Goal: Information Seeking & Learning: Learn about a topic

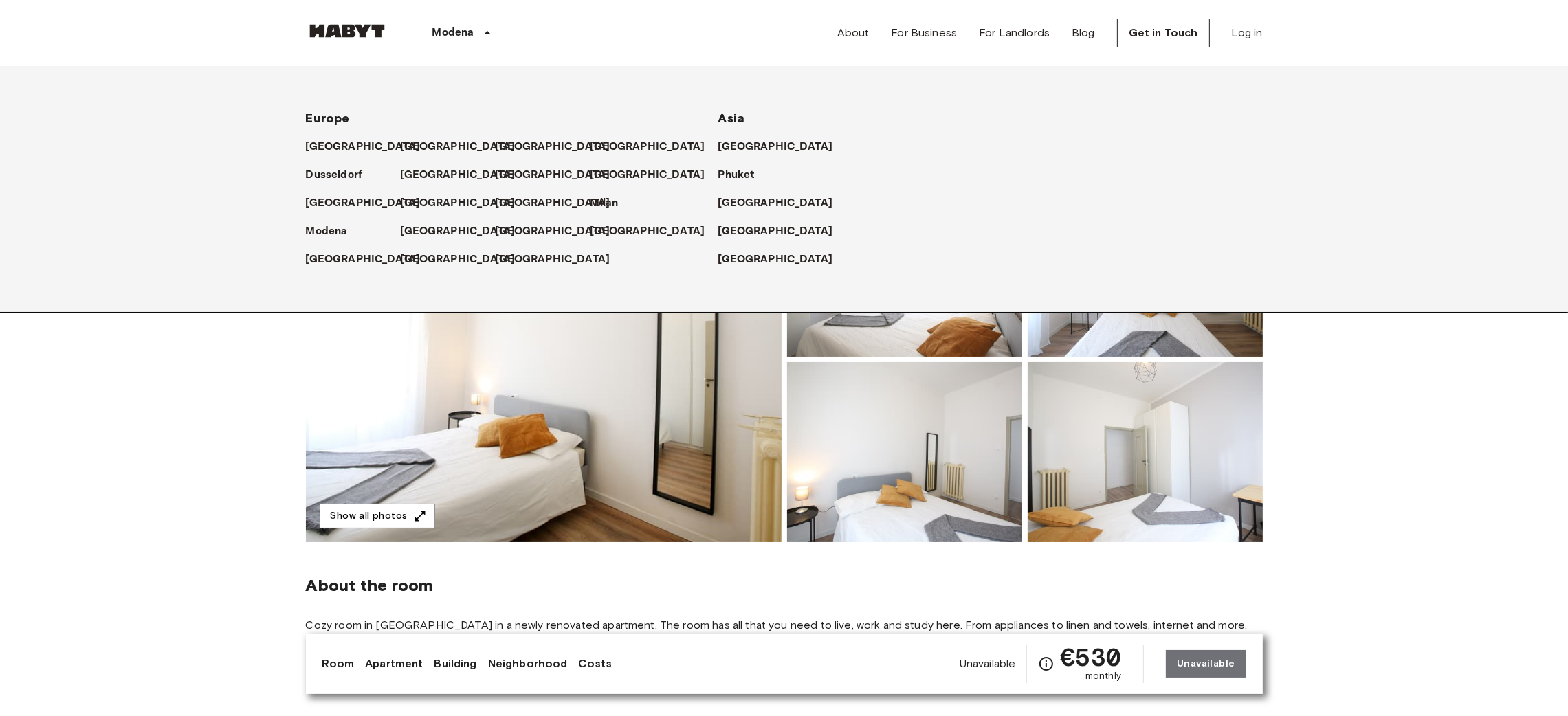
click at [444, 27] on p "Modena" at bounding box center [453, 33] width 42 height 17
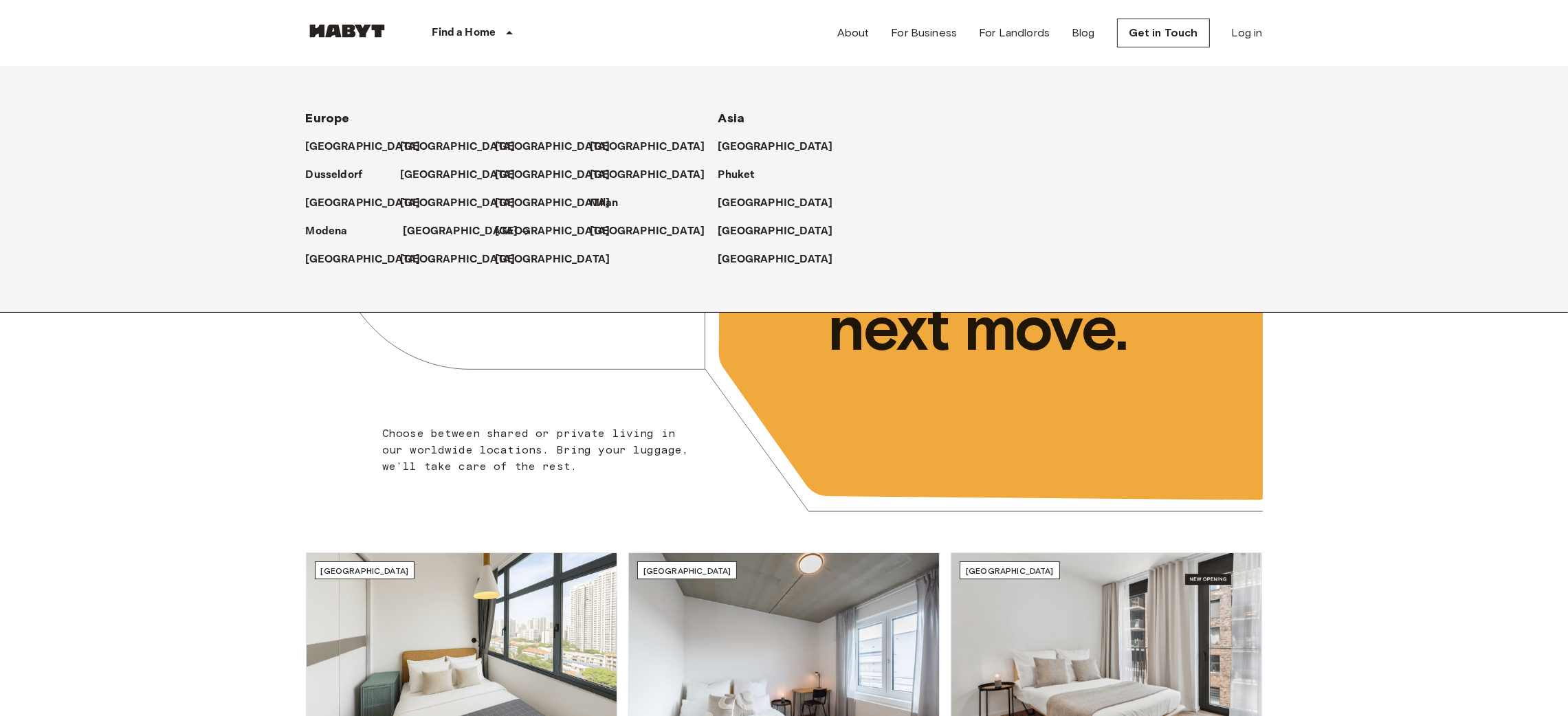
click at [424, 235] on p "[GEOGRAPHIC_DATA]" at bounding box center [461, 232] width 115 height 17
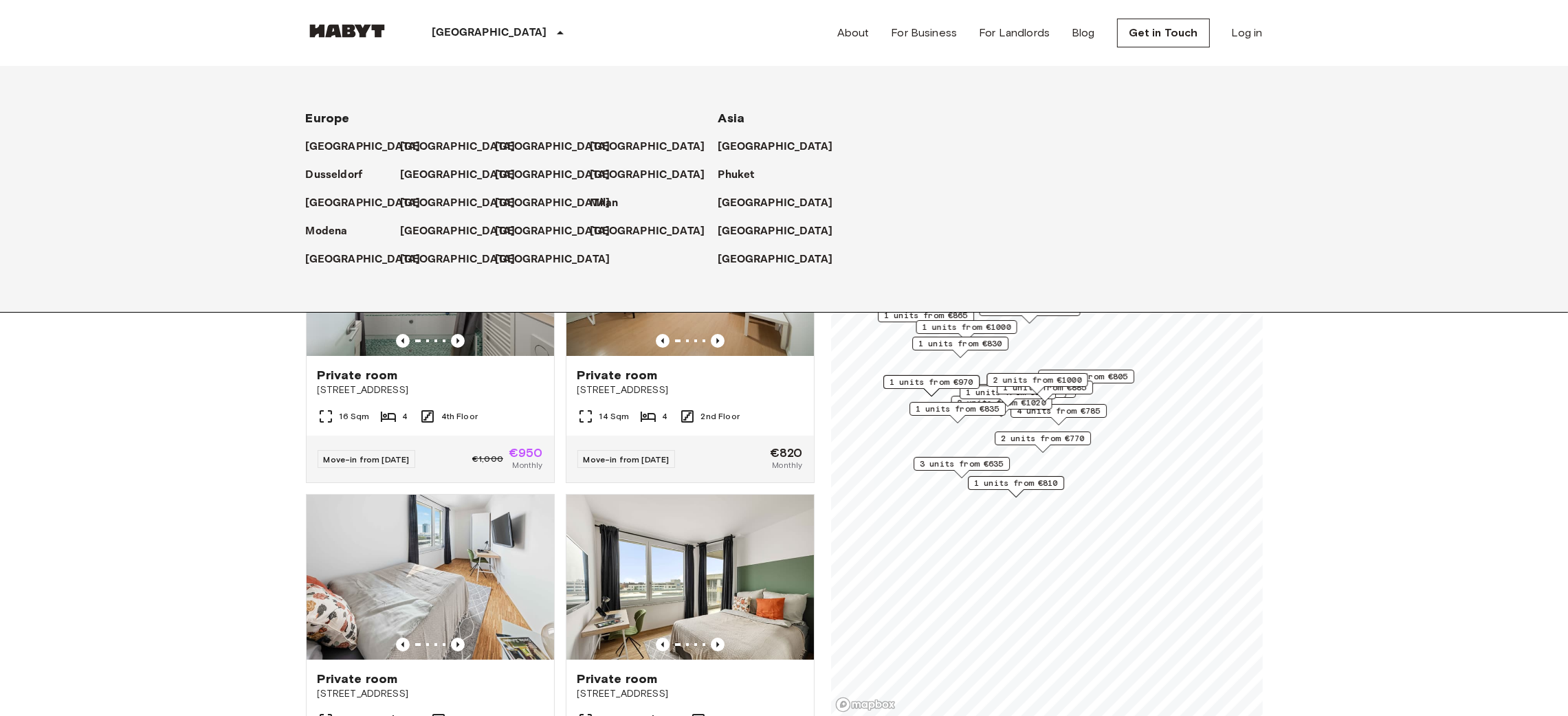
click at [552, 29] on icon at bounding box center [560, 33] width 17 height 17
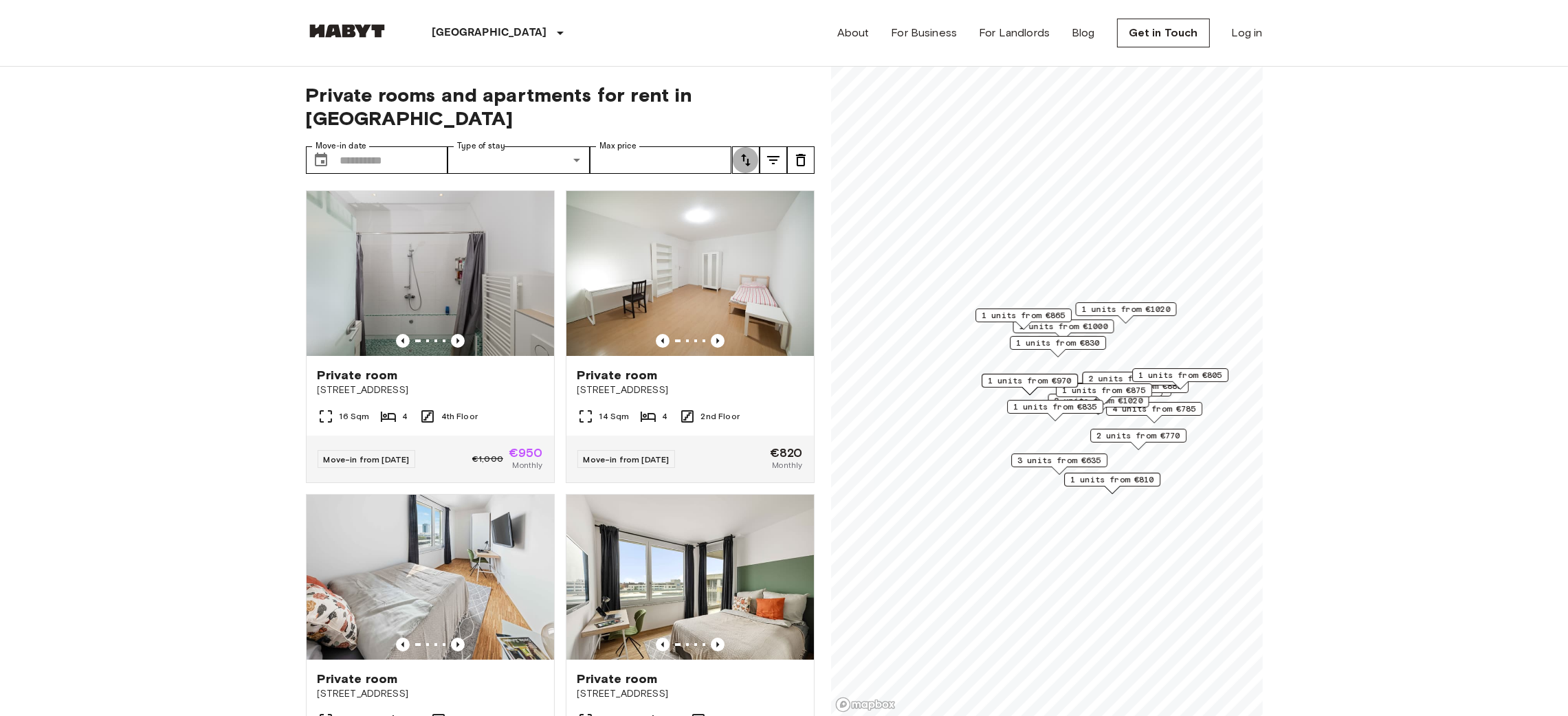
click at [744, 152] on icon "tune" at bounding box center [746, 160] width 17 height 17
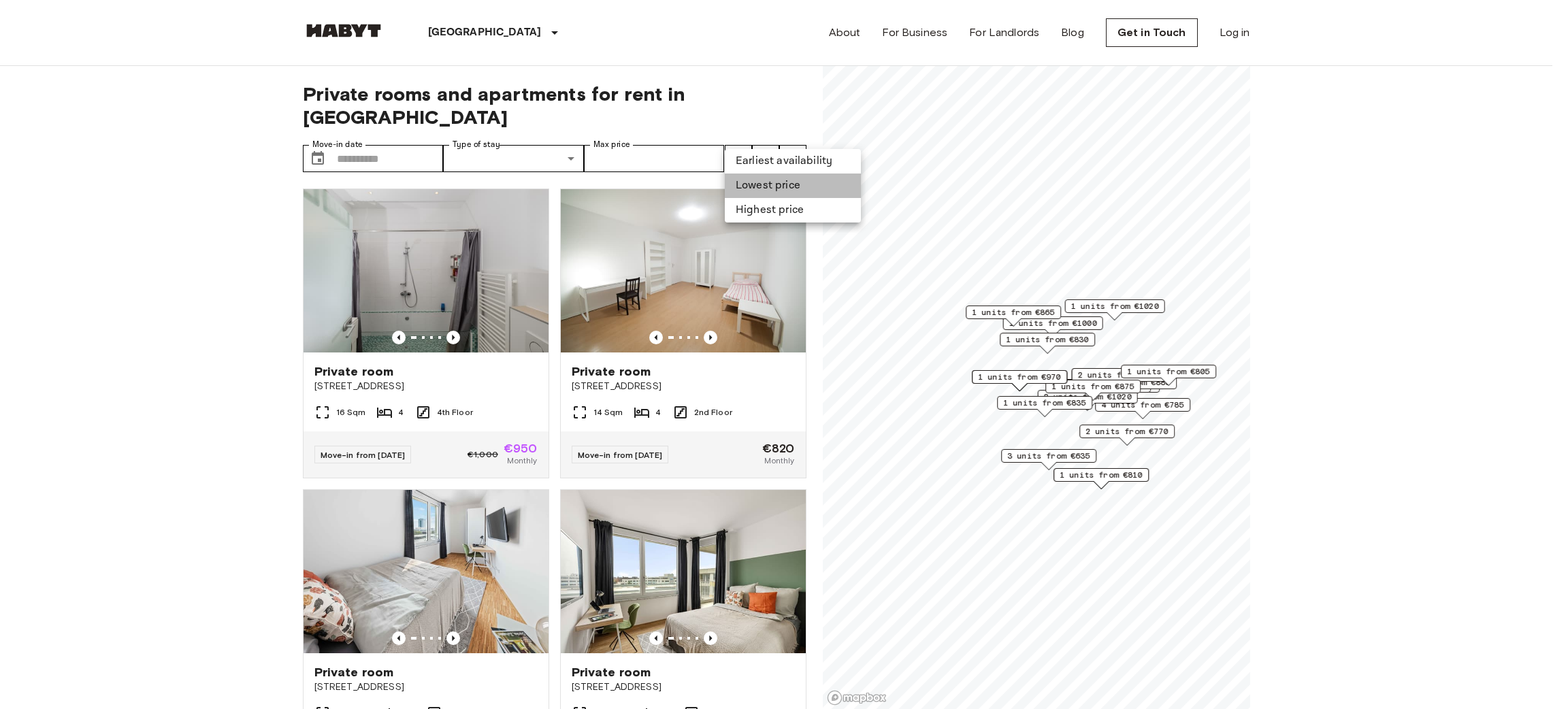
click at [761, 182] on li "Lowest price" at bounding box center [793, 186] width 136 height 25
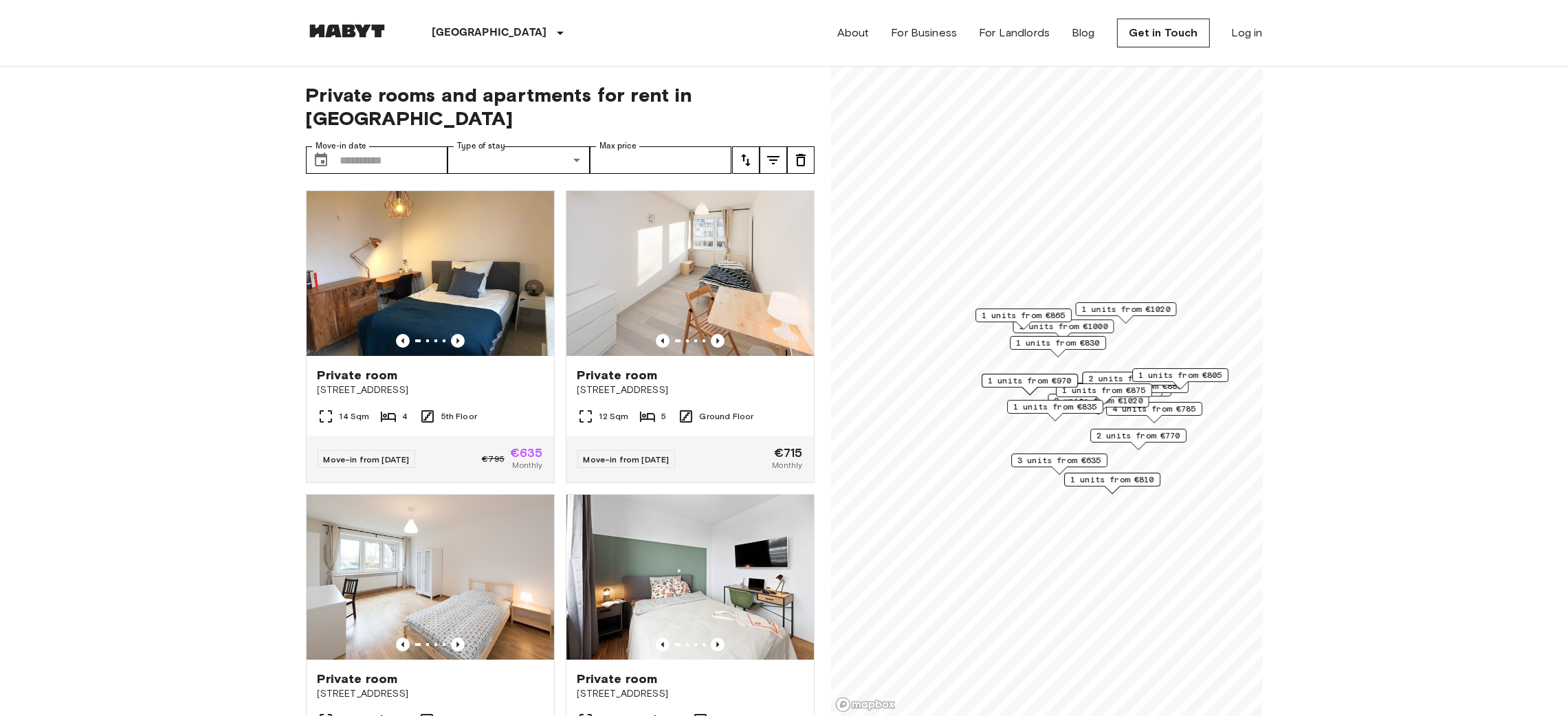
click at [767, 152] on icon "tune" at bounding box center [773, 160] width 17 height 17
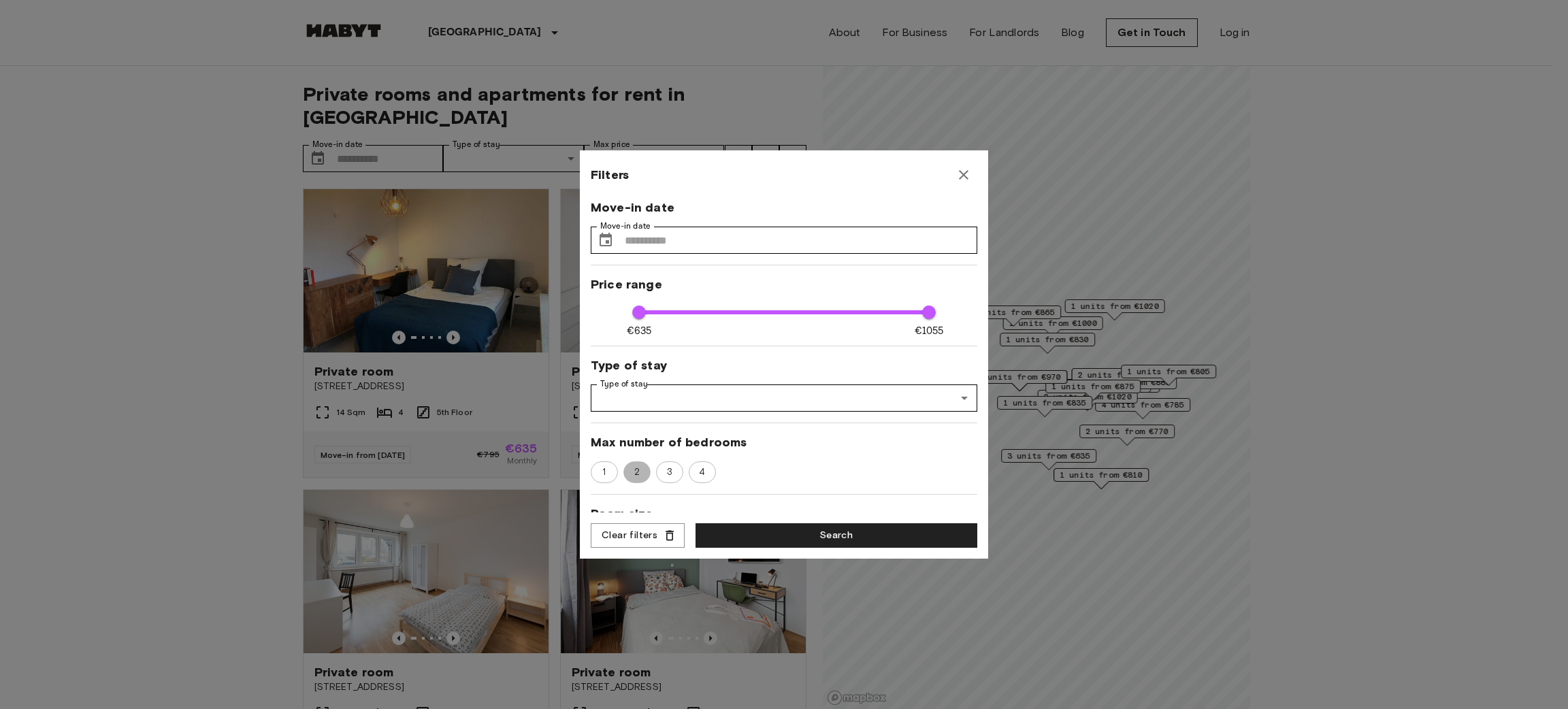
click at [640, 468] on span "2" at bounding box center [637, 472] width 20 height 14
click at [663, 471] on span "3" at bounding box center [670, 472] width 20 height 14
click at [791, 533] on button "Search" at bounding box center [836, 535] width 282 height 25
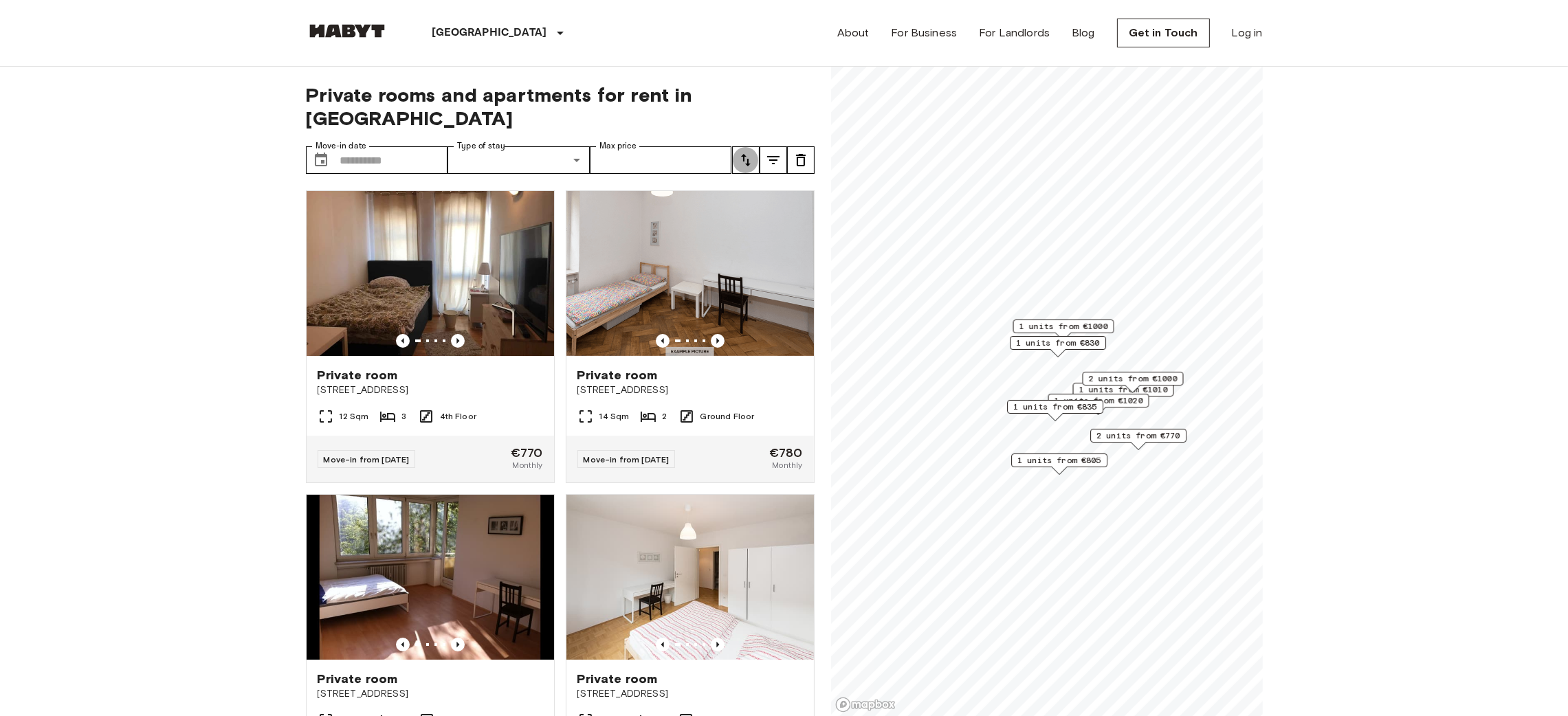
click at [740, 152] on icon "tune" at bounding box center [746, 160] width 17 height 17
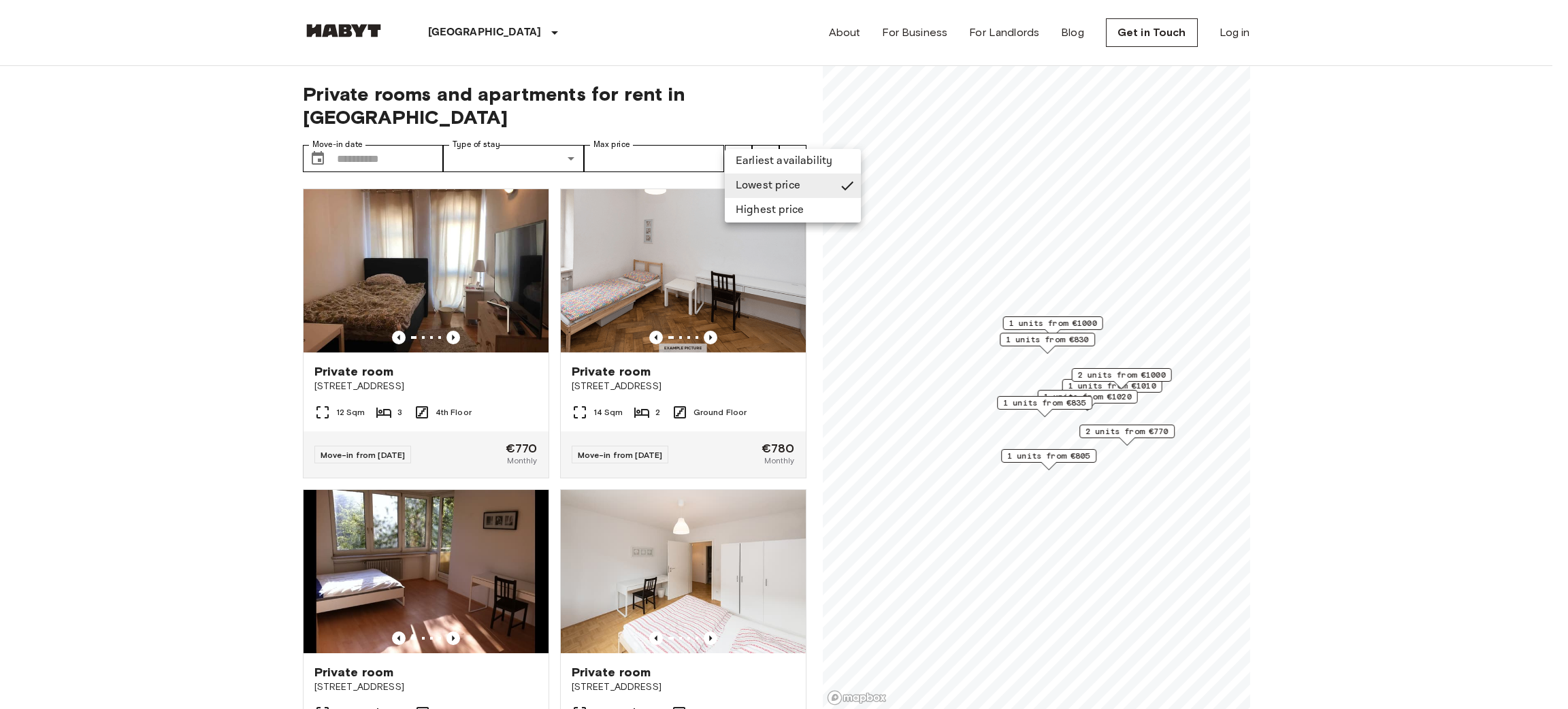
click at [764, 153] on li "Earliest availability" at bounding box center [793, 161] width 136 height 25
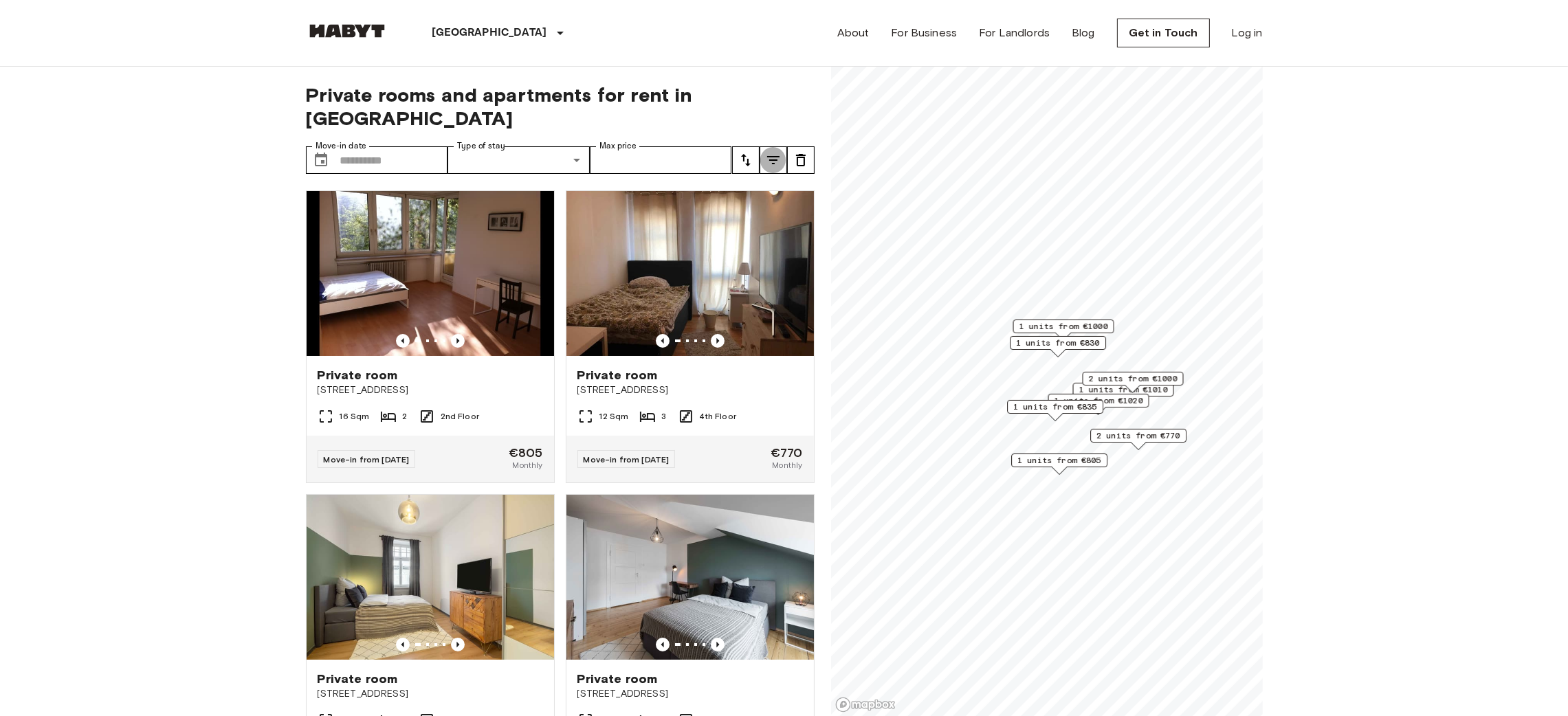
click at [773, 156] on icon "tune" at bounding box center [773, 160] width 12 height 8
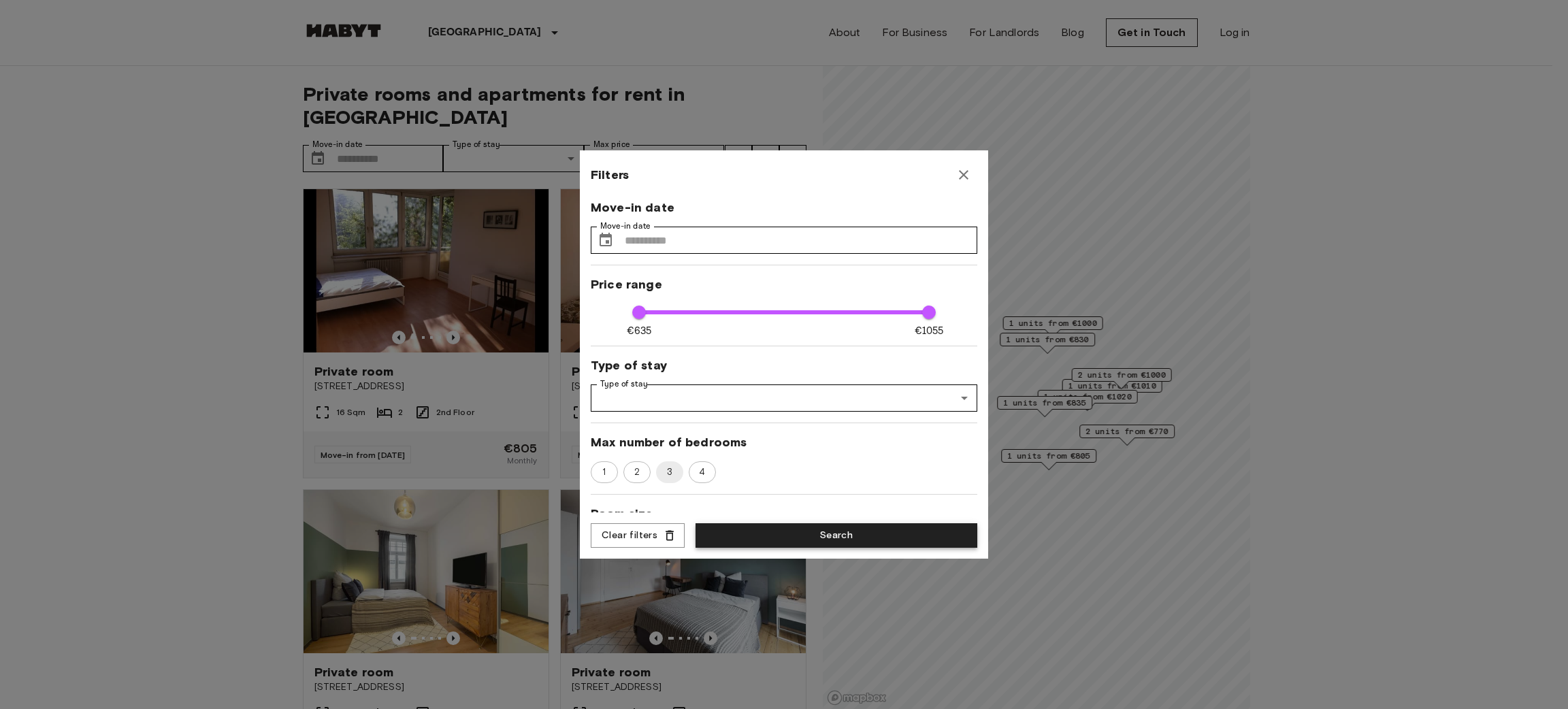
click at [825, 538] on button "Search" at bounding box center [836, 535] width 282 height 25
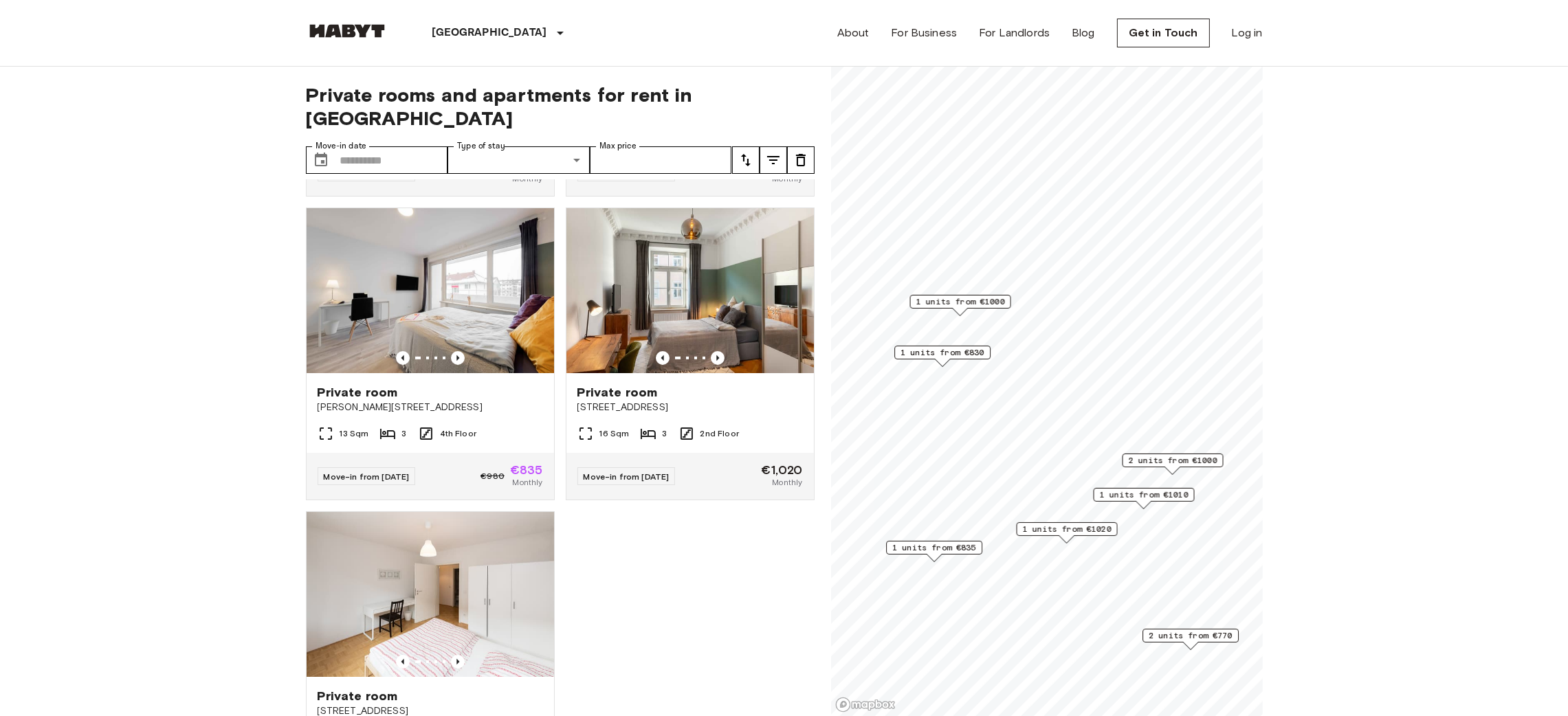
scroll to position [868, 0]
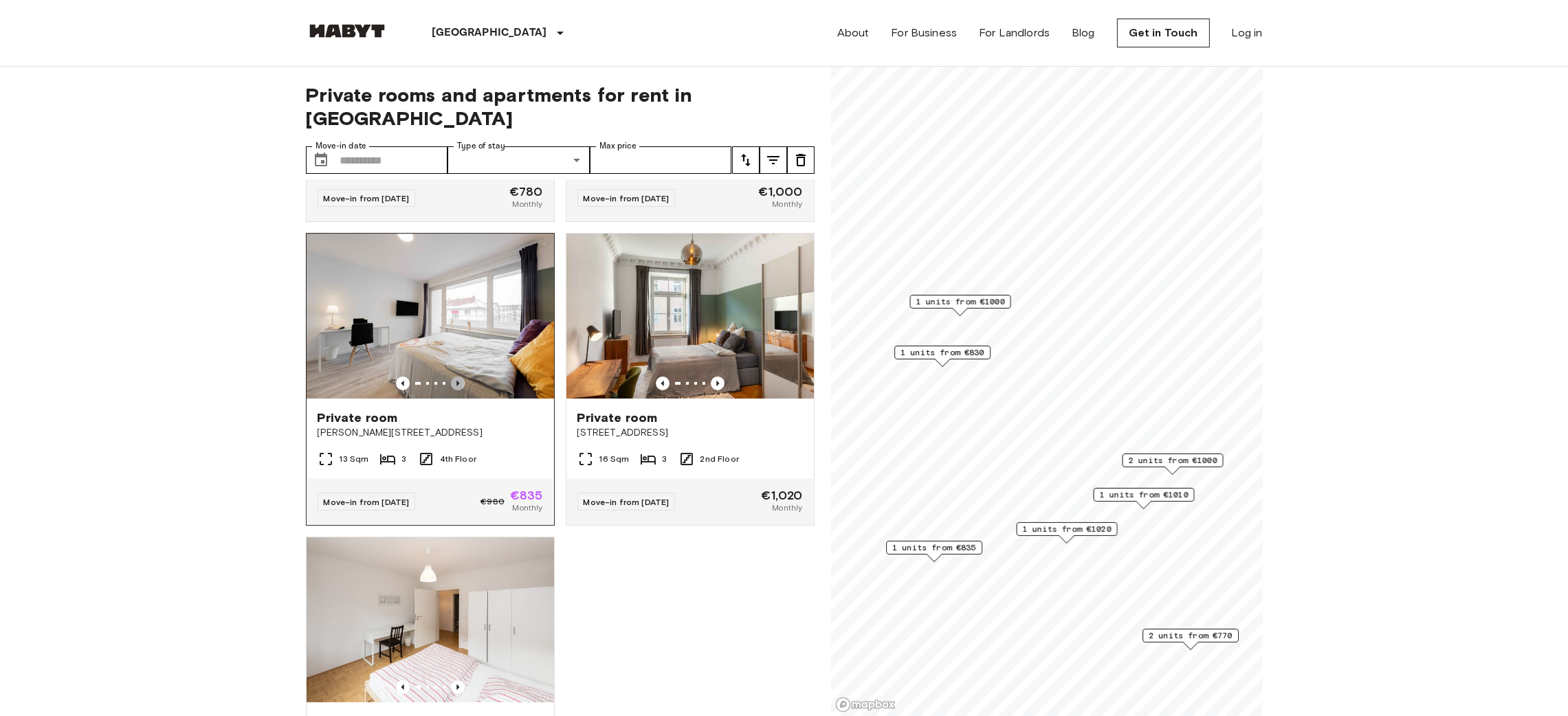
click at [456, 379] on icon "Previous image" at bounding box center [457, 383] width 14 height 14
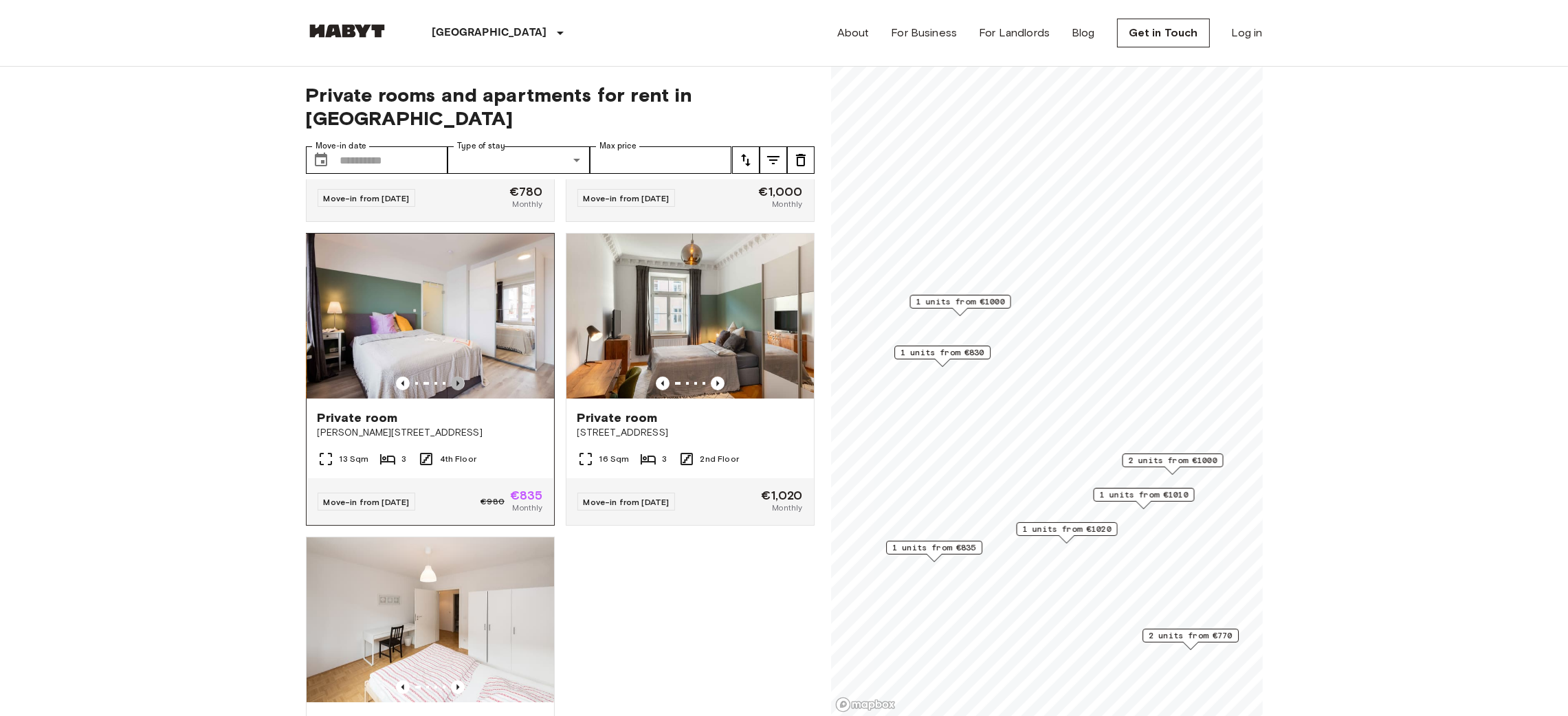
click at [456, 379] on icon "Previous image" at bounding box center [457, 383] width 14 height 14
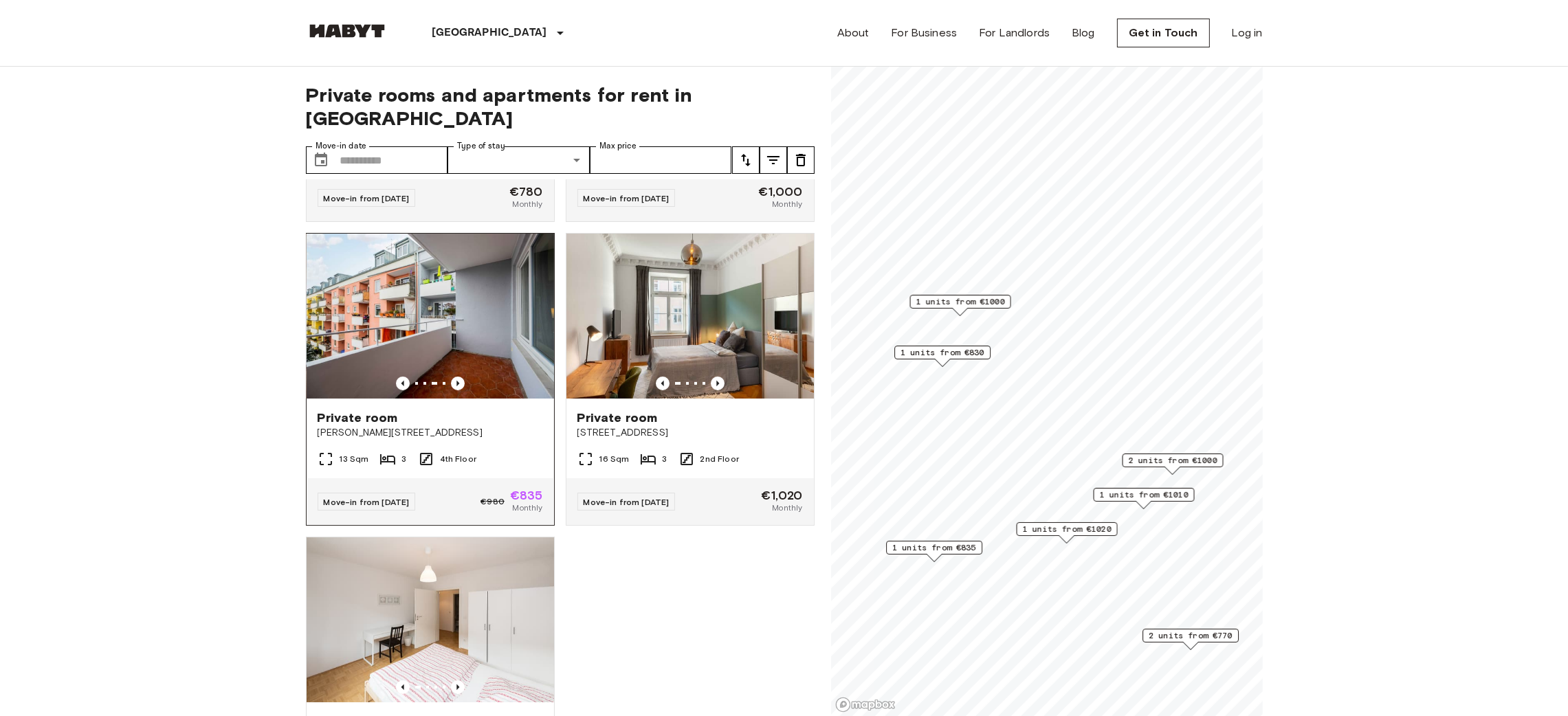
click at [369, 420] on span "Private room" at bounding box center [357, 417] width 81 height 17
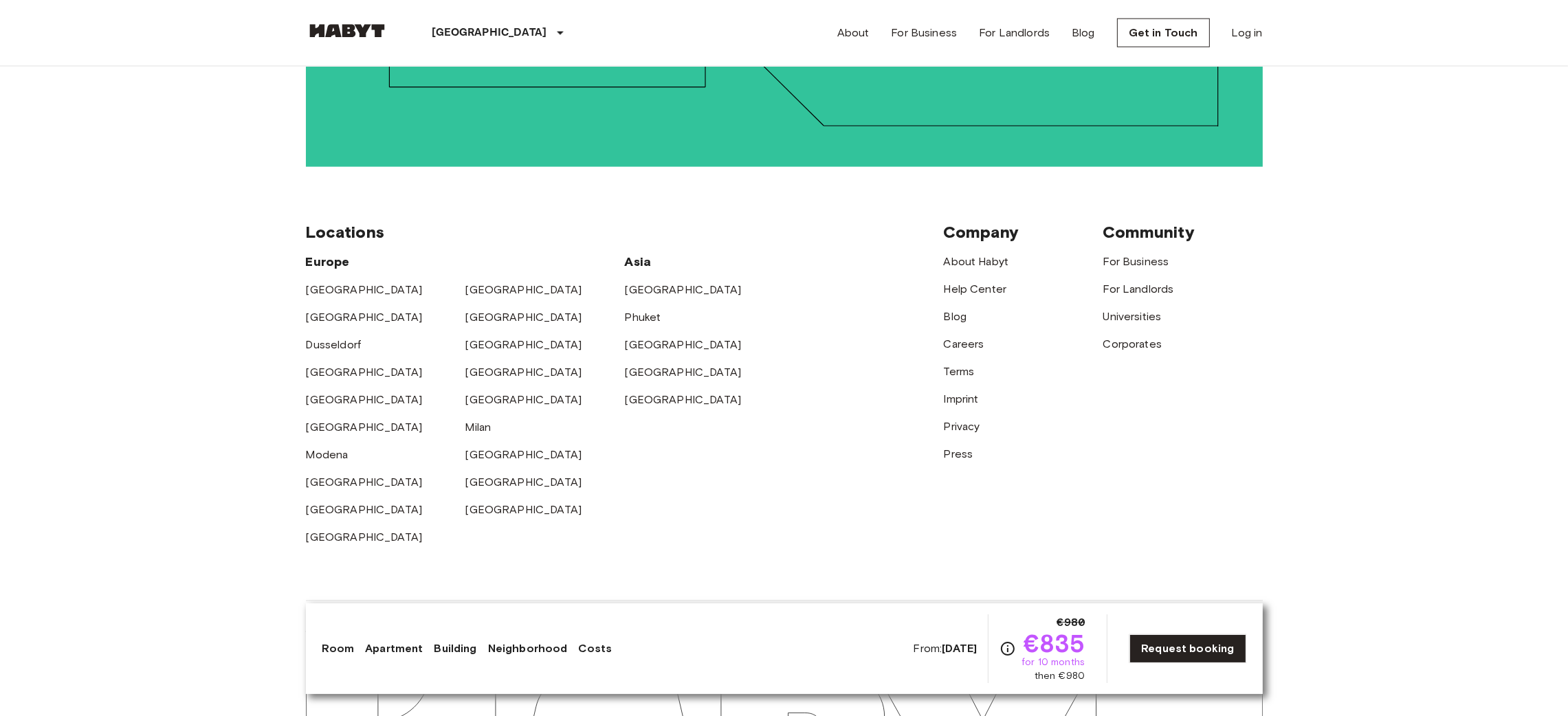
scroll to position [3081, 0]
